Goal: Task Accomplishment & Management: Manage account settings

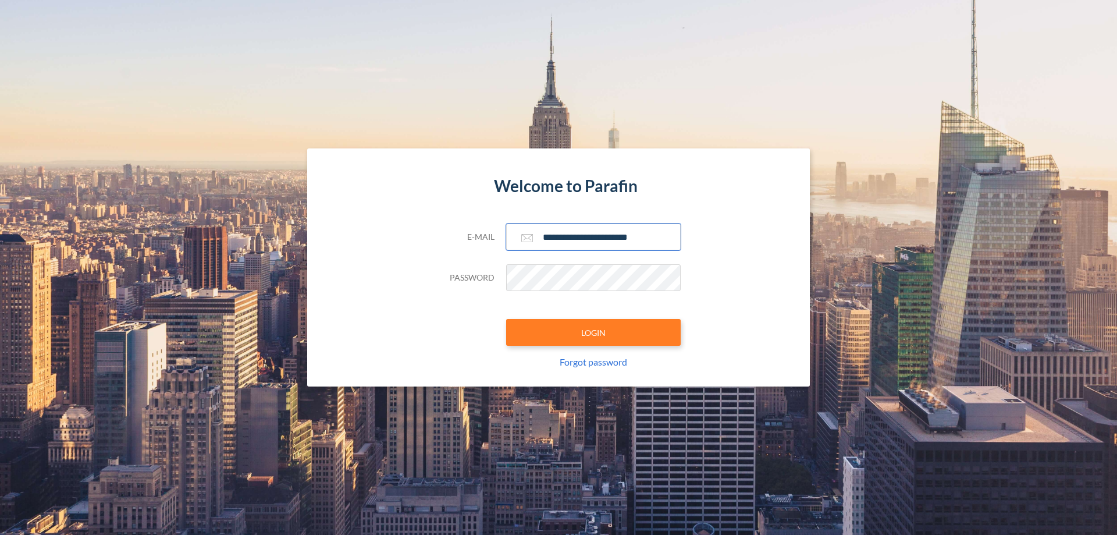
type input "**********"
click at [593, 332] on button "LOGIN" at bounding box center [593, 332] width 175 height 27
